Goal: Task Accomplishment & Management: Manage account settings

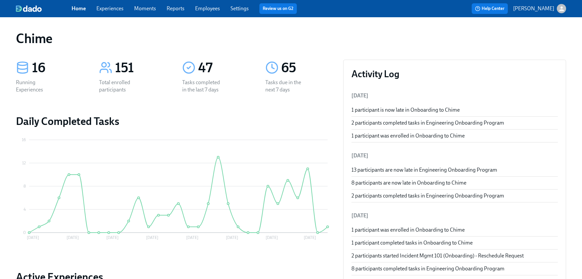
scroll to position [0, 0]
click at [110, 7] on link "Experiences" at bounding box center [109, 8] width 27 height 6
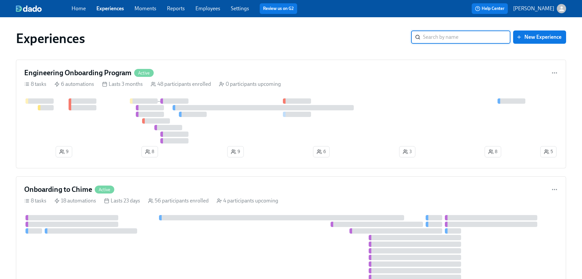
scroll to position [1, 0]
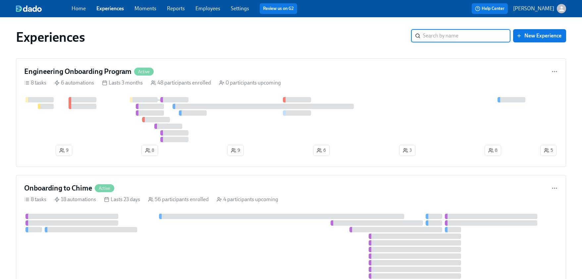
click at [449, 37] on input "search" at bounding box center [466, 35] width 87 height 13
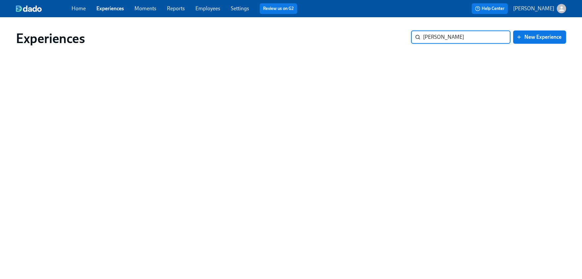
type input "[PERSON_NAME]"
click at [197, 5] on span "Employees" at bounding box center [207, 8] width 25 height 7
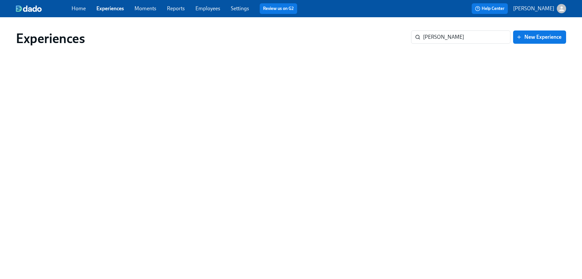
drag, startPoint x: 197, startPoint y: 7, endPoint x: 236, endPoint y: 11, distance: 38.9
click at [198, 8] on link "Employees" at bounding box center [207, 8] width 25 height 6
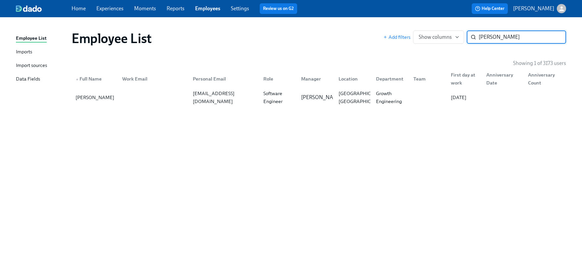
type input "[PERSON_NAME]"
click at [183, 96] on div at bounding box center [152, 97] width 71 height 13
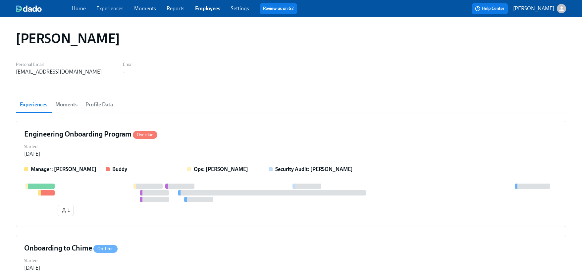
click at [212, 8] on link "Employees" at bounding box center [207, 8] width 25 height 6
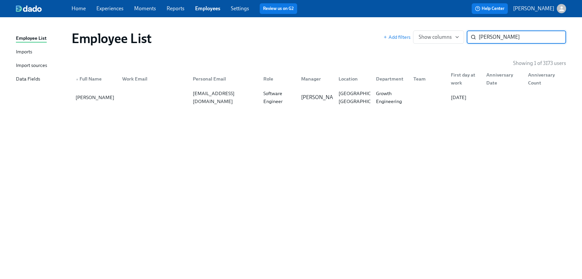
type input "[PERSON_NAME]"
click at [159, 97] on div at bounding box center [152, 97] width 71 height 13
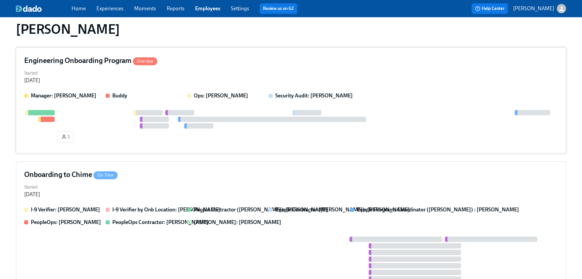
scroll to position [54, 0]
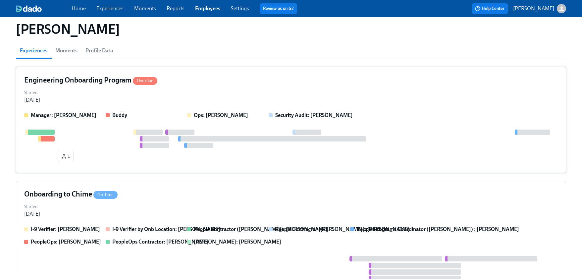
click at [223, 89] on div "Started [DATE]" at bounding box center [290, 96] width 533 height 16
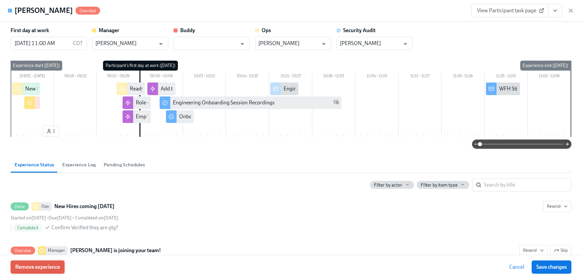
click at [57, 267] on button "Remove experience" at bounding box center [38, 266] width 54 height 13
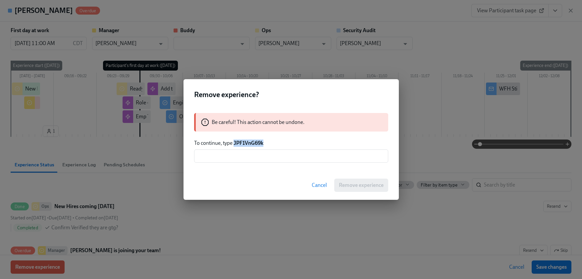
drag, startPoint x: 272, startPoint y: 145, endPoint x: 233, endPoint y: 145, distance: 38.7
click at [233, 145] on p "To continue, type JPF1VnG69k" at bounding box center [291, 142] width 194 height 7
copy strong "JPF1VnG69k"
click at [278, 156] on input "text" at bounding box center [291, 155] width 194 height 13
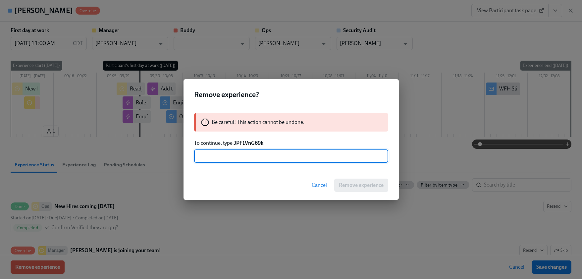
paste input "JPF1VnG69k"
type input "JPF1VnG69k"
click at [347, 183] on span "Remove experience" at bounding box center [361, 185] width 45 height 7
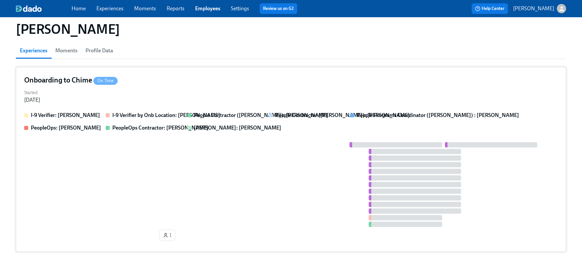
scroll to position [72, 0]
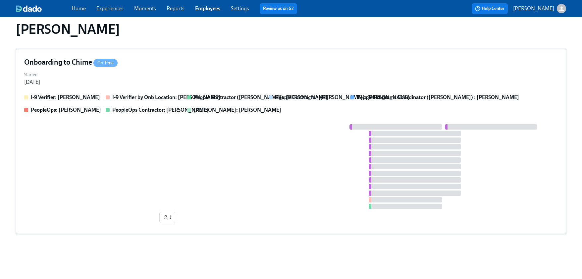
click at [173, 147] on div at bounding box center [290, 166] width 533 height 85
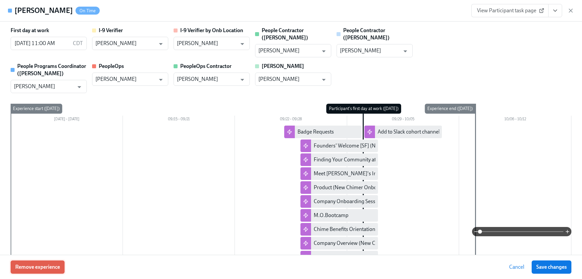
click at [52, 266] on span "Remove experience" at bounding box center [37, 267] width 45 height 7
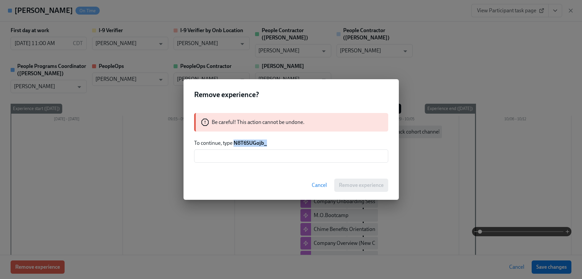
drag, startPoint x: 252, startPoint y: 145, endPoint x: 234, endPoint y: 145, distance: 18.5
click at [234, 145] on p "To continue, type N8T6SUGojb_" at bounding box center [291, 142] width 194 height 7
copy strong "N8T6SUGojb_"
click at [230, 156] on input "text" at bounding box center [291, 155] width 194 height 13
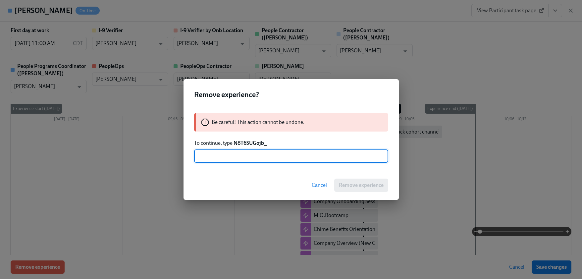
paste input "N8T6SUGojb_"
type input "N8T6SUGojb_"
click at [346, 182] on span "Remove experience" at bounding box center [361, 185] width 45 height 7
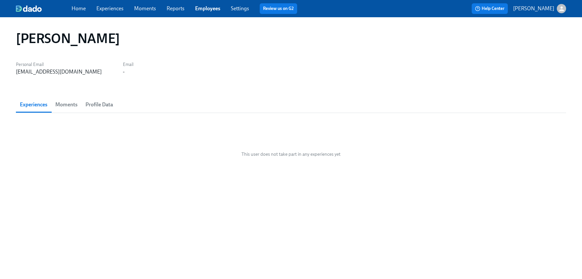
scroll to position [0, 0]
